Goal: Information Seeking & Learning: Find specific fact

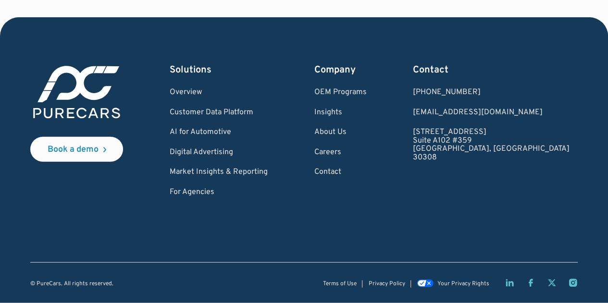
scroll to position [3883, 0]
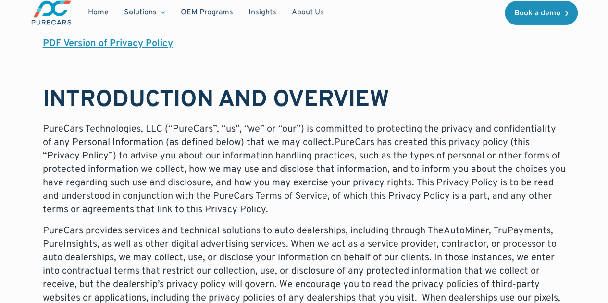
scroll to position [288, 0]
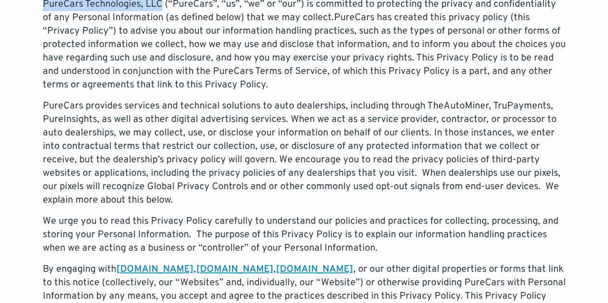
drag, startPoint x: 177, startPoint y: 74, endPoint x: 25, endPoint y: 75, distance: 151.9
copy p "PureCars Technologies, LLC"
